Goal: Task Accomplishment & Management: Manage account settings

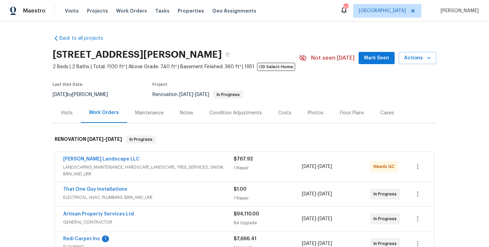
scroll to position [287, 0]
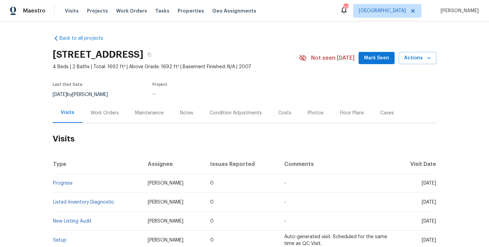
click at [111, 116] on div "Work Orders" at bounding box center [105, 113] width 44 height 20
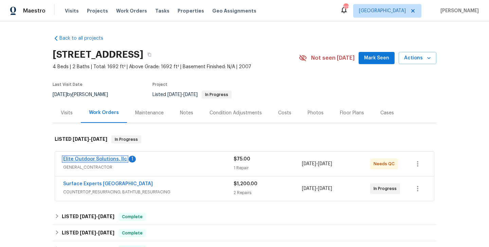
click at [110, 158] on link "Elite Outdoor Solutions, llc" at bounding box center [95, 159] width 64 height 5
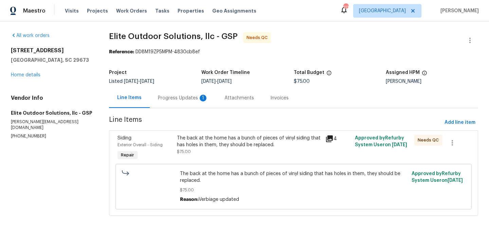
click at [179, 99] on div "Progress Updates 1" at bounding box center [183, 98] width 50 height 7
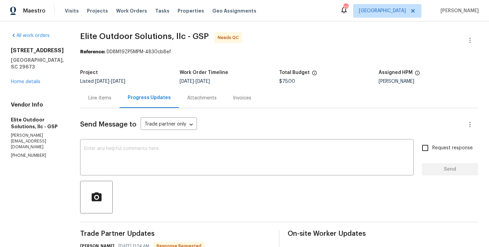
click at [100, 104] on div "Line Items" at bounding box center [99, 98] width 39 height 20
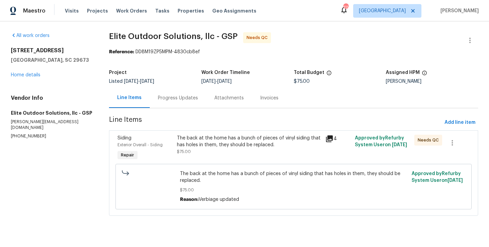
click at [201, 158] on div "The back at the home has a bunch of pieces of vinyl siding that has holes in th…" at bounding box center [249, 148] width 148 height 31
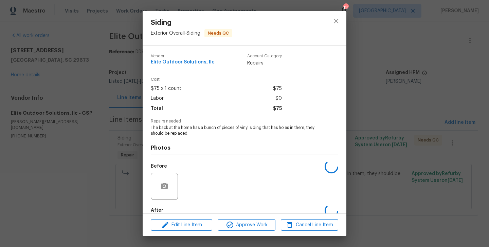
scroll to position [37, 0]
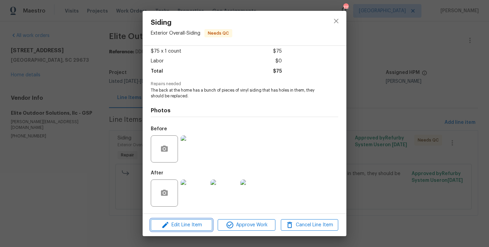
click at [185, 224] on span "Edit Line Item" at bounding box center [181, 225] width 57 height 8
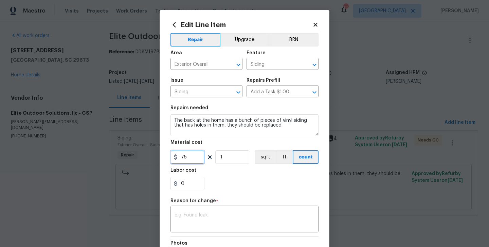
click at [184, 160] on input "75" at bounding box center [187, 157] width 34 height 14
type input "250"
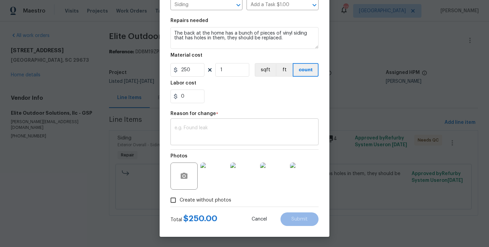
click at [212, 127] on textarea at bounding box center [245, 133] width 140 height 14
paste textarea "(BA) Updated per vendor’s final cost."
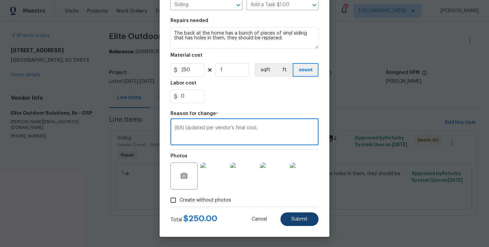
type textarea "(BA) Updated per vendor’s final cost."
click at [297, 219] on span "Submit" at bounding box center [299, 219] width 16 height 5
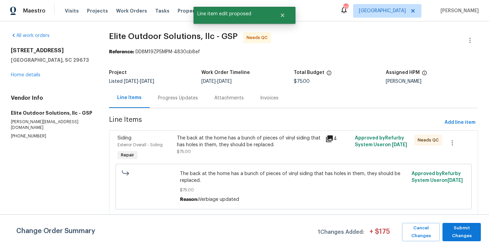
scroll to position [0, 0]
click at [461, 233] on span "Submit Changes" at bounding box center [462, 233] width 32 height 16
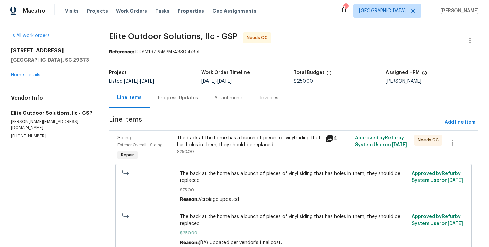
click at [177, 100] on div "Progress Updates" at bounding box center [178, 98] width 40 height 7
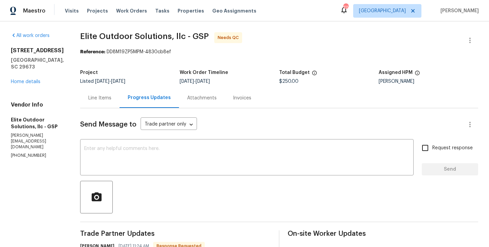
click at [101, 90] on div "Line Items" at bounding box center [99, 98] width 39 height 20
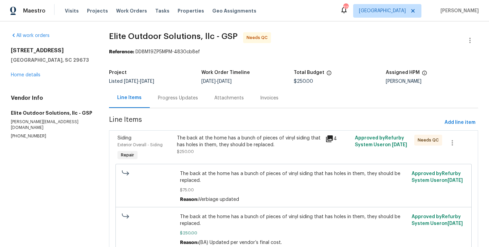
click at [250, 147] on div "The back at the home has a bunch of pieces of vinyl siding that has holes in th…" at bounding box center [249, 142] width 144 height 14
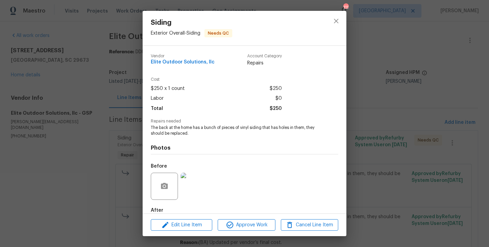
scroll to position [37, 0]
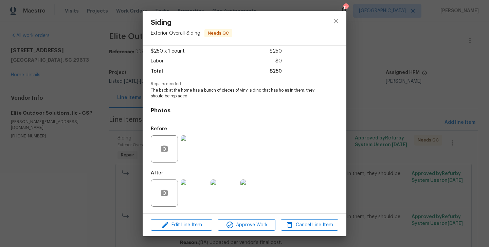
click at [193, 153] on img at bounding box center [194, 149] width 27 height 27
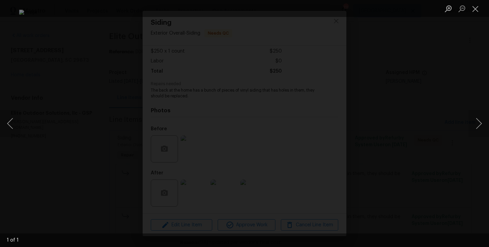
click at [438, 76] on div "Lightbox" at bounding box center [244, 123] width 489 height 247
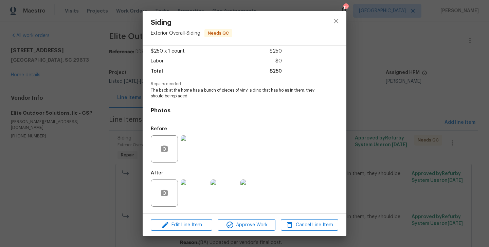
click at [194, 201] on img at bounding box center [194, 193] width 27 height 27
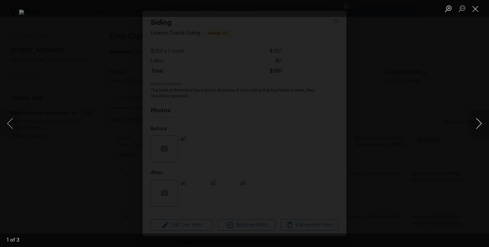
click at [471, 120] on button "Next image" at bounding box center [479, 123] width 20 height 27
click at [432, 109] on div "Lightbox" at bounding box center [244, 123] width 489 height 247
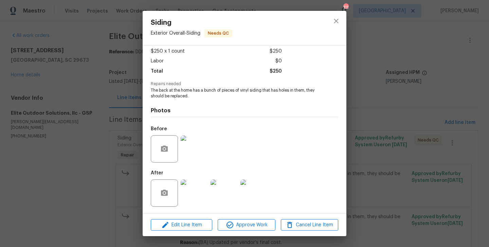
click at [432, 109] on div "Siding Exterior Overall - Siding Needs QC Vendor Elite Outdoor Solutions, llc A…" at bounding box center [244, 123] width 489 height 247
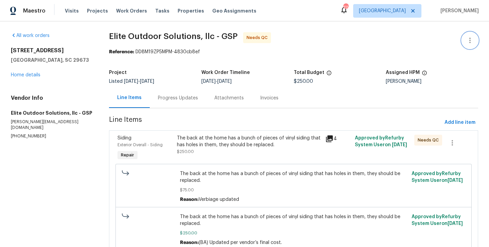
click at [468, 36] on button "button" at bounding box center [470, 40] width 16 height 16
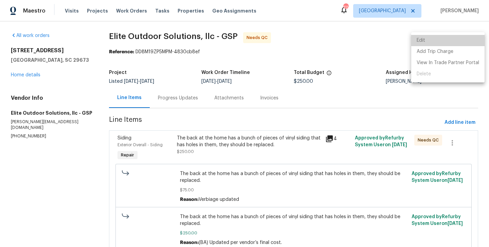
click at [454, 36] on li "Edit" at bounding box center [447, 40] width 73 height 11
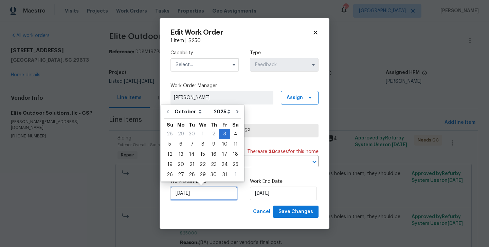
click at [211, 197] on input "03/10/2025" at bounding box center [203, 194] width 67 height 14
click at [188, 144] on div "7" at bounding box center [191, 145] width 11 height 10
type input "07/10/2025"
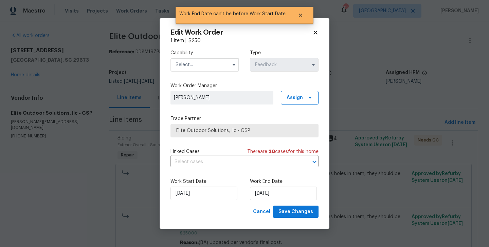
click at [193, 69] on input "text" at bounding box center [204, 65] width 69 height 14
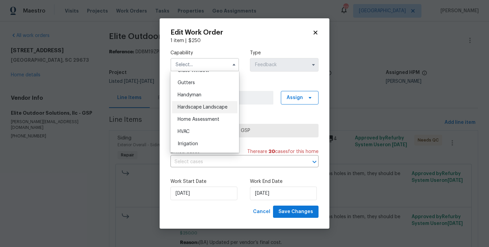
scroll to position [360, 0]
click at [186, 96] on div "Handyman" at bounding box center [204, 93] width 65 height 12
type input "Handyman"
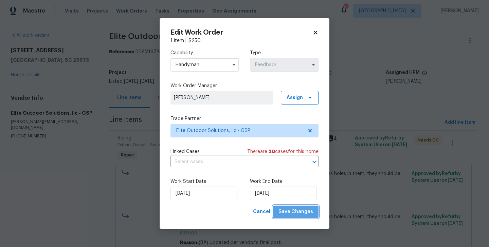
click at [303, 213] on span "Save Changes" at bounding box center [296, 212] width 35 height 8
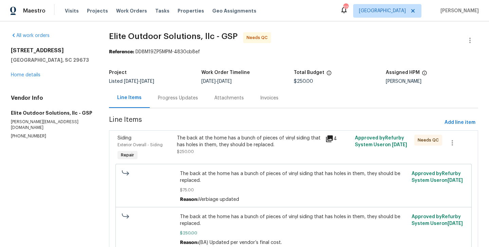
click at [171, 103] on div "Progress Updates" at bounding box center [178, 98] width 56 height 20
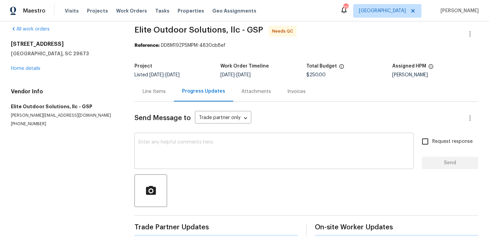
scroll to position [96, 0]
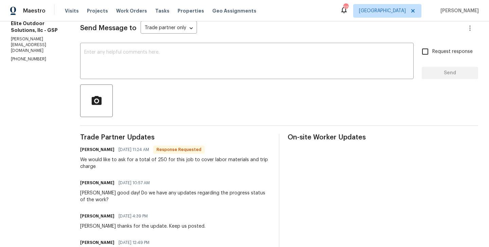
click at [83, 151] on h6 "[PERSON_NAME]" at bounding box center [97, 149] width 34 height 7
copy h6 "[PERSON_NAME]"
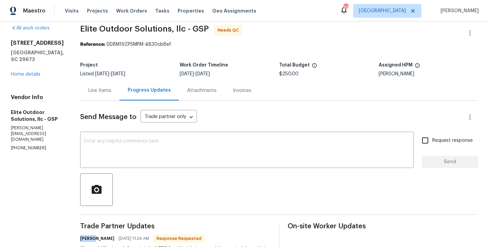
scroll to position [0, 0]
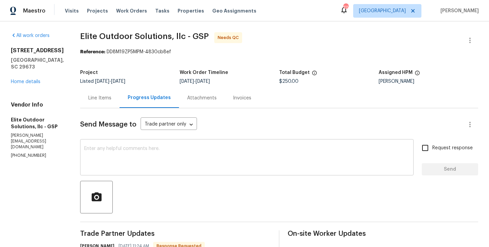
click at [95, 171] on div "x ​" at bounding box center [247, 158] width 334 height 35
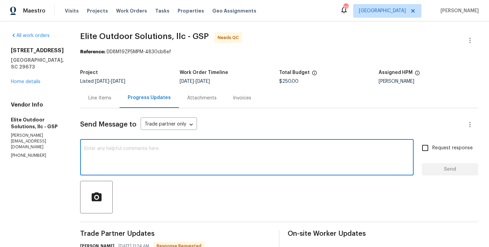
paste textarea "[PERSON_NAME]"
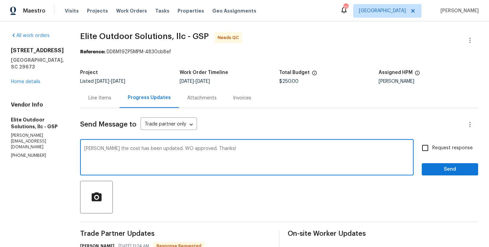
type textarea "[PERSON_NAME] the cost has been updated. WO approved. Thanks!"
click at [445, 169] on span "Send" at bounding box center [450, 169] width 46 height 8
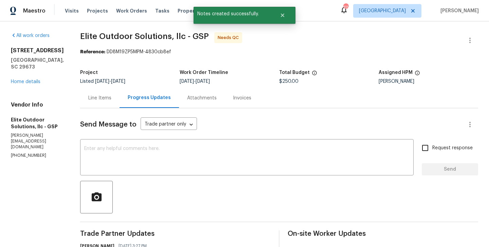
click at [89, 103] on div "Line Items" at bounding box center [99, 98] width 39 height 20
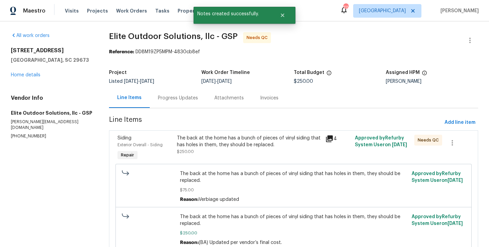
click at [208, 163] on div "The back at the home has a bunch of pieces of vinyl siding that has holes in th…" at bounding box center [294, 208] width 352 height 93
click at [201, 151] on div "The back at the home has a bunch of pieces of vinyl siding that has holes in th…" at bounding box center [249, 145] width 144 height 20
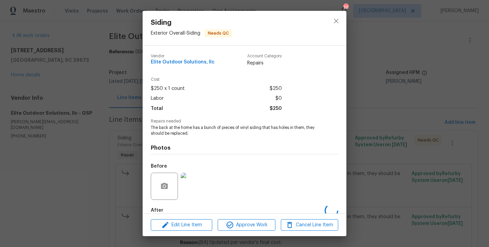
scroll to position [37, 0]
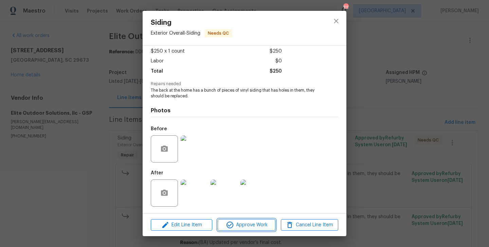
click at [244, 226] on span "Approve Work" at bounding box center [246, 225] width 53 height 8
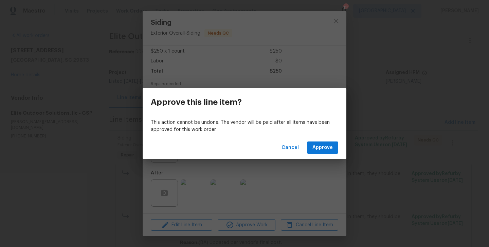
click at [334, 137] on div "Cancel Approve" at bounding box center [245, 147] width 204 height 23
click at [324, 145] on span "Approve" at bounding box center [322, 148] width 20 height 8
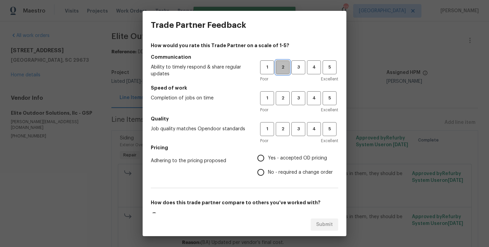
click at [280, 69] on span "2" at bounding box center [282, 68] width 13 height 8
click at [288, 96] on span "2" at bounding box center [282, 98] width 13 height 8
click at [288, 121] on h5 "Quality" at bounding box center [244, 118] width 187 height 7
click at [288, 128] on span "2" at bounding box center [282, 129] width 13 height 8
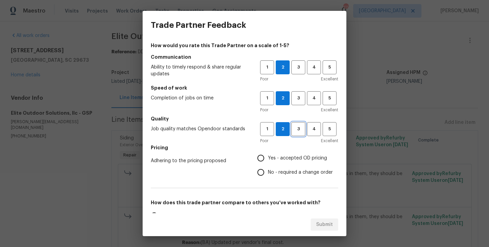
click at [302, 132] on span "3" at bounding box center [298, 129] width 13 height 8
click at [288, 177] on label "No - required a change order" at bounding box center [293, 172] width 79 height 14
click at [268, 177] on input "No - required a change order" at bounding box center [261, 172] width 14 height 14
radio input "true"
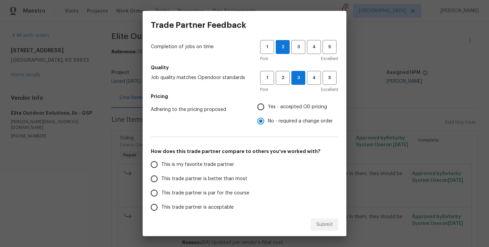
scroll to position [80, 0]
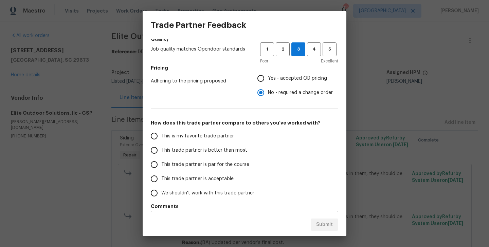
click at [221, 150] on span "This trade partner is better than most" at bounding box center [204, 150] width 86 height 7
click at [161, 150] on input "This trade partner is better than most" at bounding box center [154, 150] width 14 height 14
click at [331, 223] on span "Submit" at bounding box center [324, 225] width 17 height 8
radio input "true"
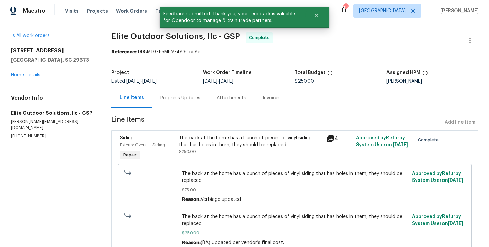
click at [151, 102] on div "Line Items" at bounding box center [131, 98] width 41 height 20
click at [179, 103] on div "Progress Updates" at bounding box center [180, 98] width 56 height 20
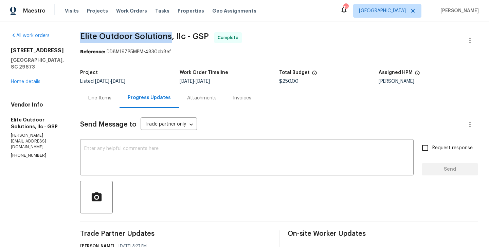
drag, startPoint x: 78, startPoint y: 36, endPoint x: 166, endPoint y: 37, distance: 88.3
click at [166, 37] on span "Elite Outdoor Solutions, llc - GSP" at bounding box center [144, 36] width 129 height 8
copy span "Elite Outdoor Solutions"
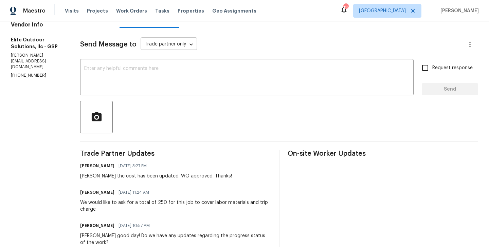
scroll to position [172, 0]
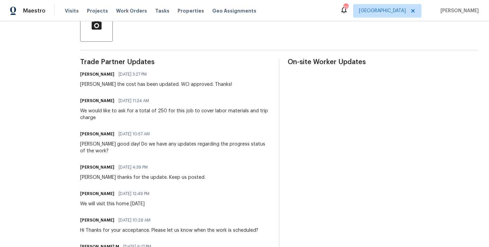
click at [132, 116] on div "We would like to ask for a total of 250 for this job to cover labor materials a…" at bounding box center [175, 115] width 191 height 14
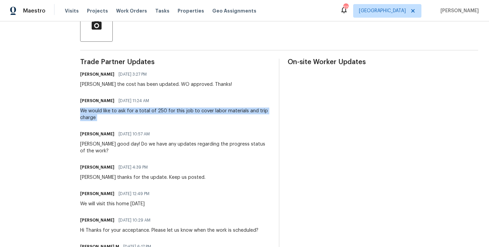
click at [132, 116] on div "We would like to ask for a total of 250 for this job to cover labor materials a…" at bounding box center [175, 115] width 191 height 14
copy div "We would like to ask for a total of 250 for this job to cover labor materials a…"
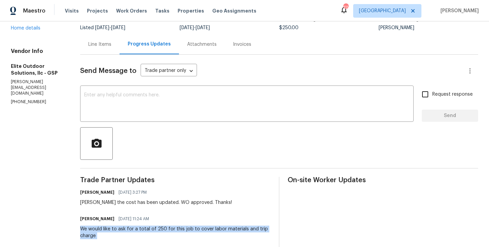
scroll to position [0, 0]
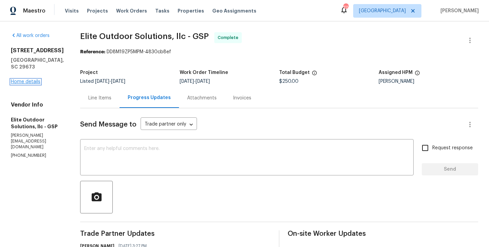
click at [19, 79] on link "Home details" at bounding box center [26, 81] width 30 height 5
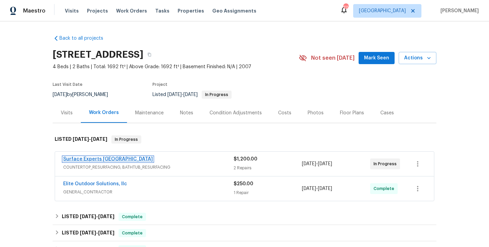
click at [114, 157] on link "Surface Experts [GEOGRAPHIC_DATA]" at bounding box center [108, 159] width 90 height 5
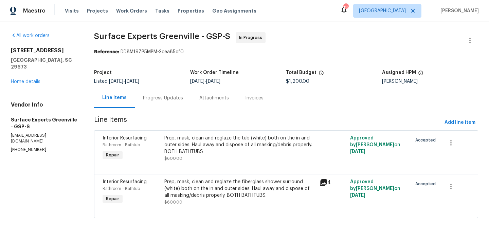
click at [174, 98] on div "Progress Updates" at bounding box center [163, 98] width 40 height 7
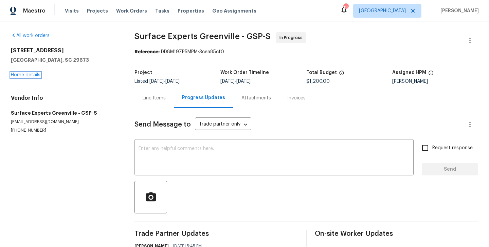
click at [37, 73] on link "Home details" at bounding box center [26, 75] width 30 height 5
